Goal: Navigation & Orientation: Go to known website

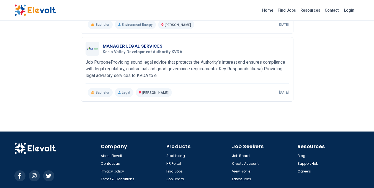
scroll to position [424, 0]
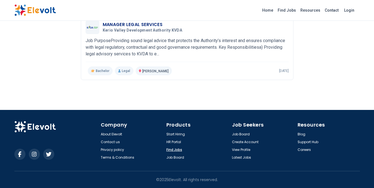
click at [177, 149] on link "Find Jobs" at bounding box center [174, 149] width 16 height 4
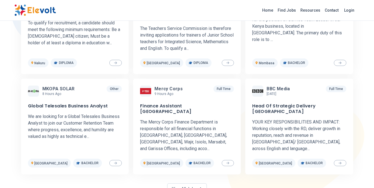
scroll to position [243, 0]
